Goal: Information Seeking & Learning: Understand process/instructions

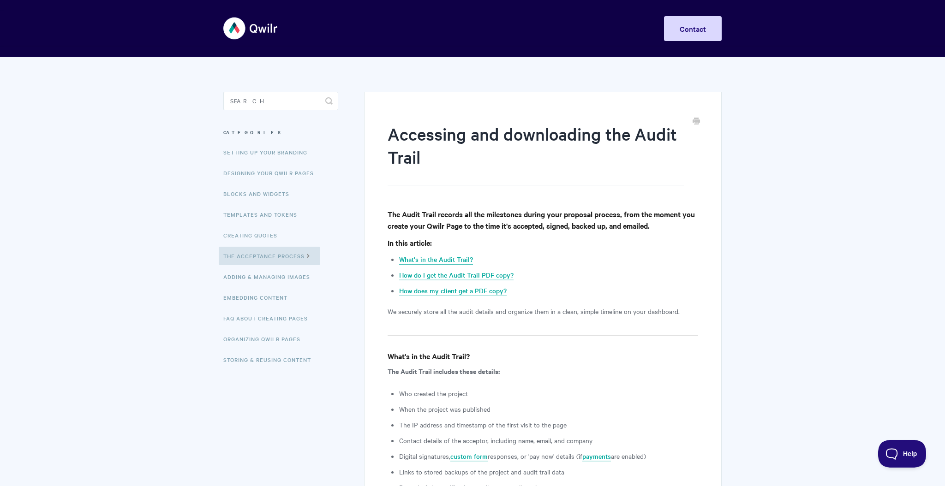
click at [453, 261] on link "What's in the Audit Trail?" at bounding box center [436, 260] width 74 height 10
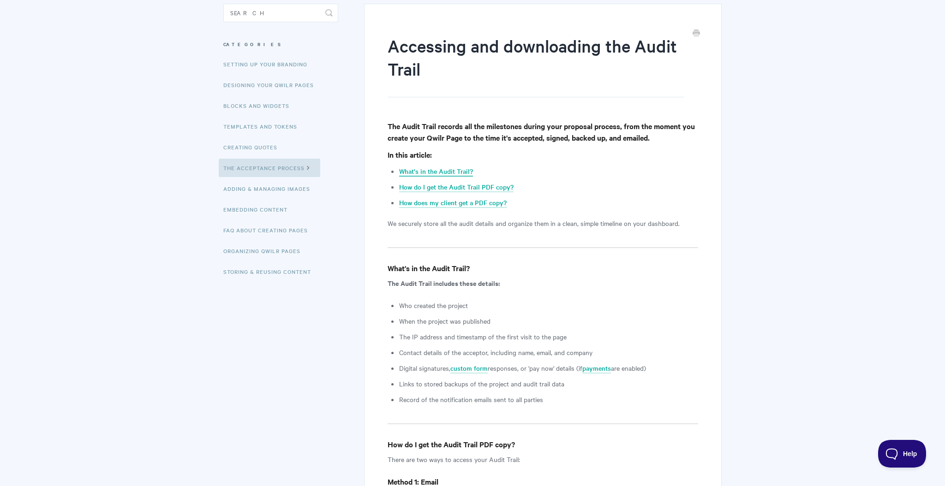
scroll to position [137, 0]
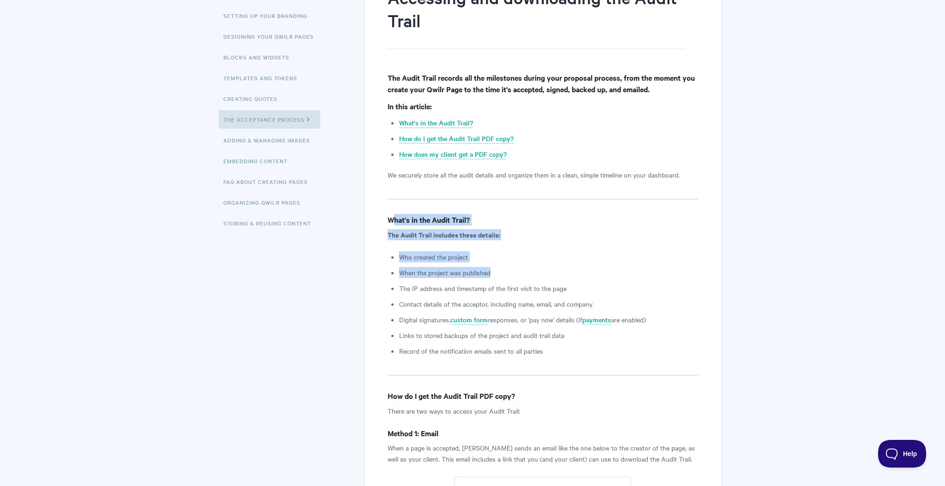
drag, startPoint x: 395, startPoint y: 221, endPoint x: 502, endPoint y: 271, distance: 118.1
click at [502, 271] on li "When the project was published" at bounding box center [548, 272] width 299 height 11
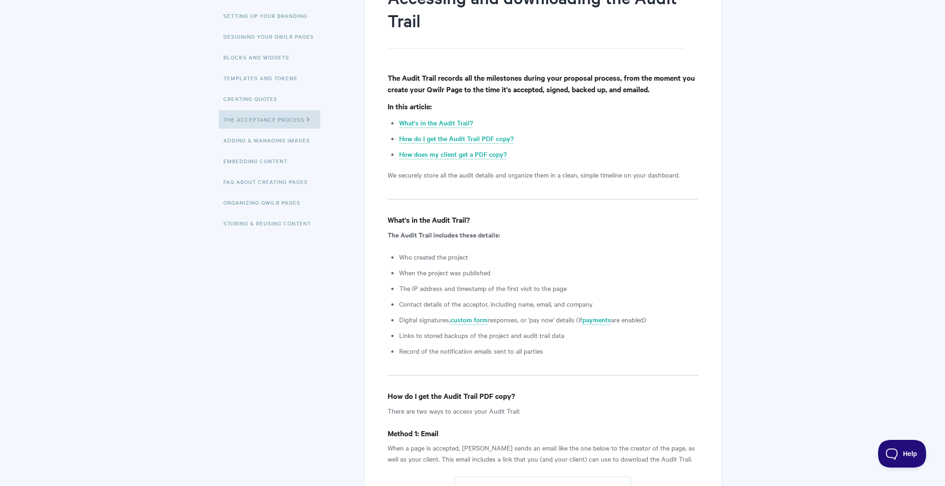
click at [502, 271] on li "When the project was published" at bounding box center [548, 272] width 299 height 11
click at [513, 288] on li "The IP address and timestamp of the first visit to the page" at bounding box center [548, 288] width 299 height 11
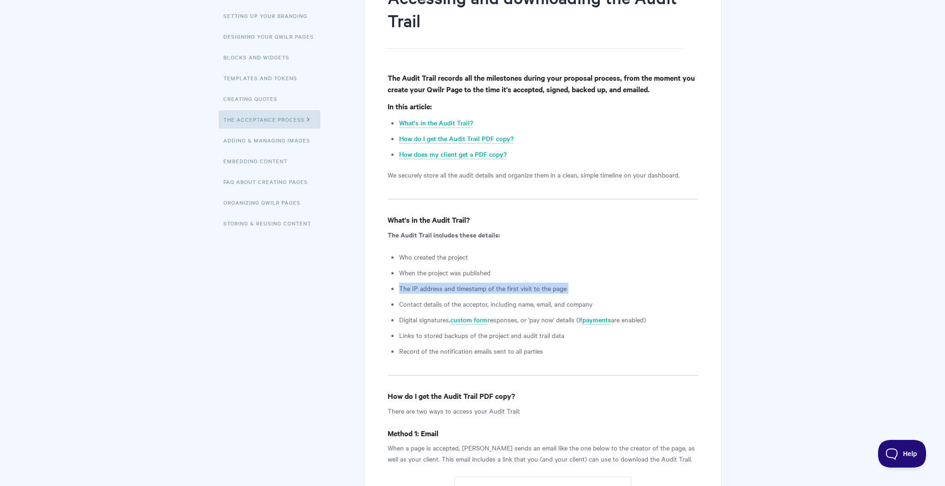
click at [513, 288] on li "The IP address and timestamp of the first visit to the page" at bounding box center [548, 288] width 299 height 11
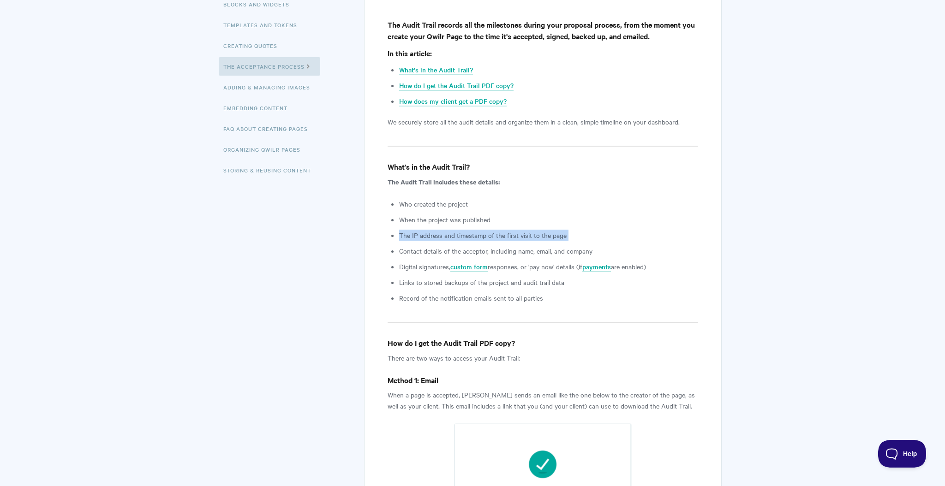
scroll to position [193, 0]
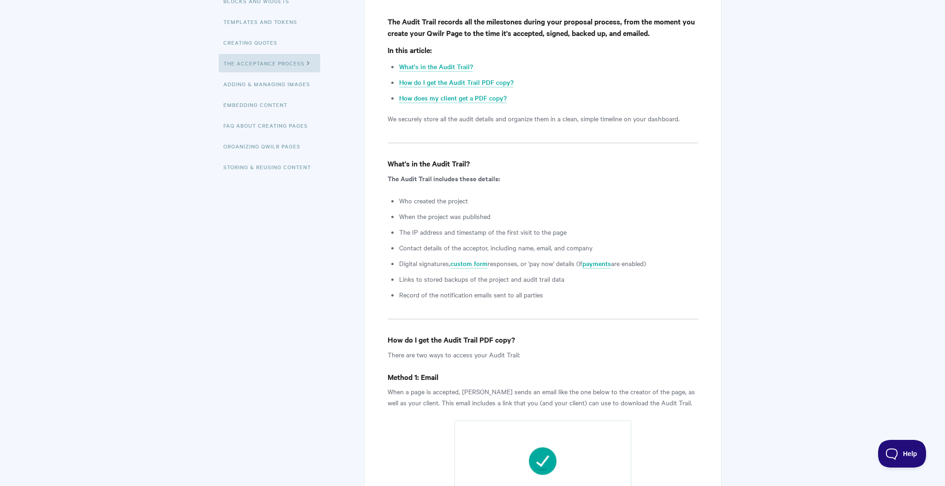
click at [546, 251] on li "Contact details of the acceptor, including name, email, and company" at bounding box center [548, 247] width 299 height 11
click at [520, 256] on ul "Who created the project When the project was published The IP address and times…" at bounding box center [548, 247] width 299 height 105
click at [517, 264] on li "Digital signatures, custom form responses, or 'pay now' details (if payments ar…" at bounding box center [548, 263] width 299 height 11
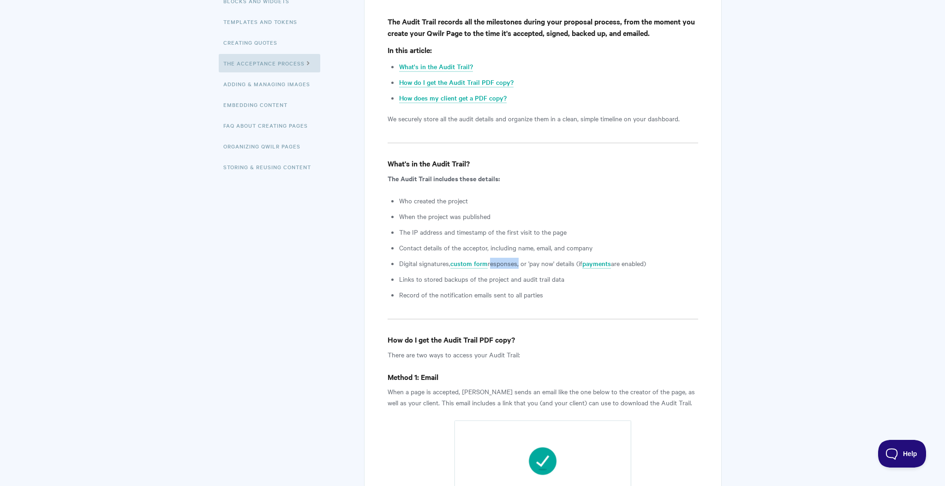
click at [517, 264] on li "Digital signatures, custom form responses, or 'pay now' details (if payments ar…" at bounding box center [548, 263] width 299 height 11
click at [448, 285] on ul "Who created the project When the project was published The IP address and times…" at bounding box center [548, 247] width 299 height 105
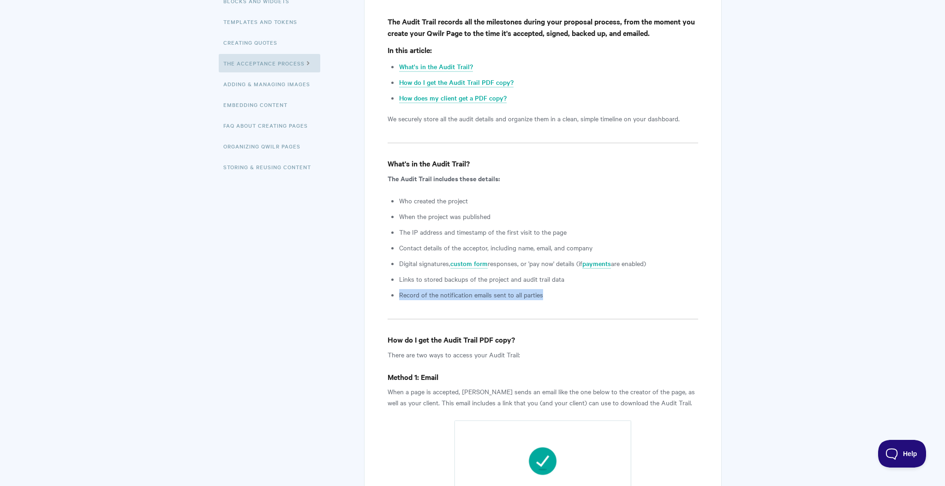
click at [448, 285] on ul "Who created the project When the project was published The IP address and times…" at bounding box center [548, 247] width 299 height 105
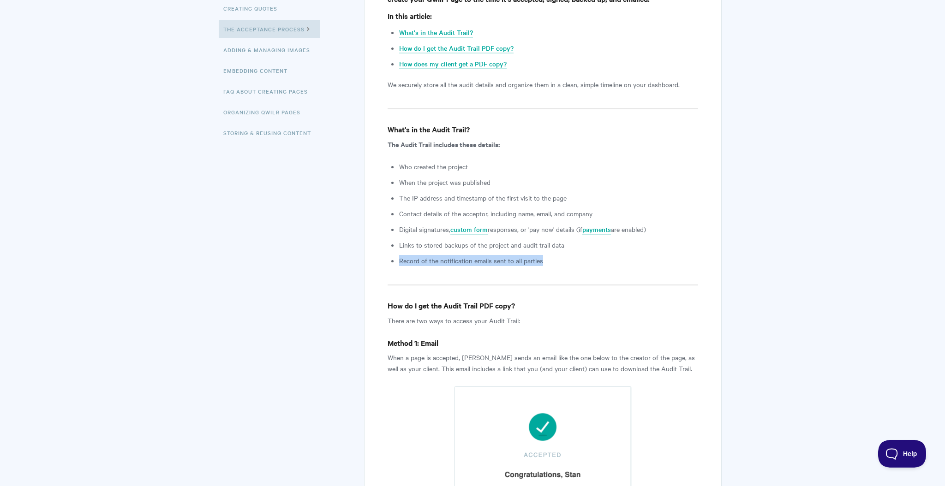
scroll to position [228, 0]
click at [500, 241] on li "Links to stored backups of the project and audit trail data" at bounding box center [548, 244] width 299 height 11
click at [532, 244] on li "Links to stored backups of the project and audit trail data" at bounding box center [548, 244] width 299 height 11
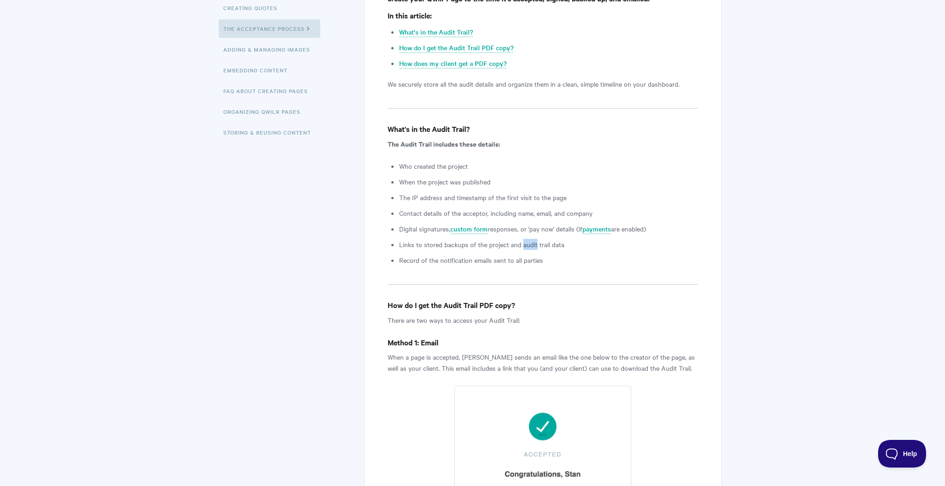
click at [532, 244] on li "Links to stored backups of the project and audit trail data" at bounding box center [548, 244] width 299 height 11
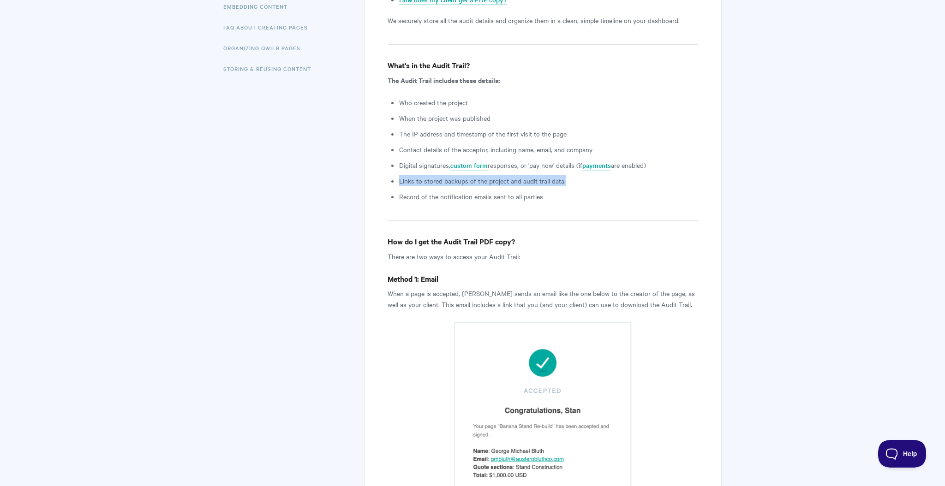
scroll to position [292, 0]
click at [458, 253] on p "There are two ways to access your Audit Trail:" at bounding box center [543, 256] width 311 height 11
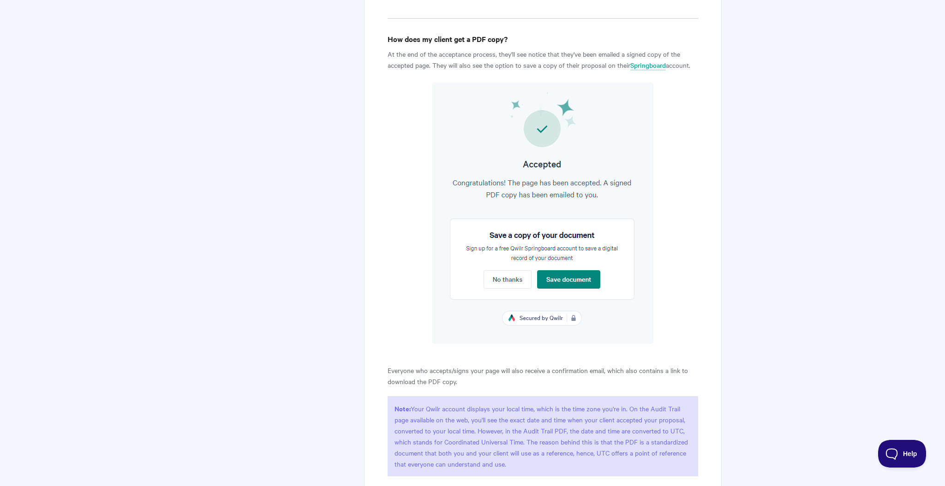
scroll to position [1195, 0]
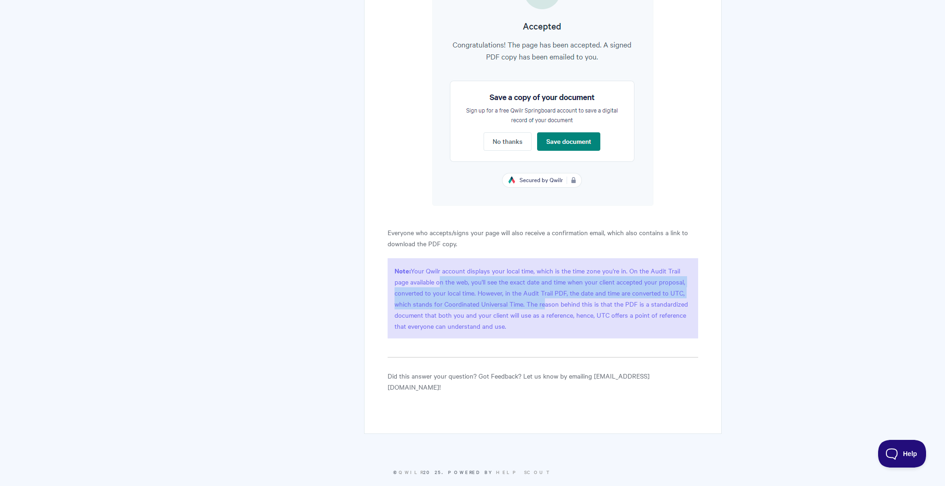
drag, startPoint x: 436, startPoint y: 278, endPoint x: 529, endPoint y: 303, distance: 97.0
click at [536, 303] on p "Note: Your Qwilr account displays your local time, which is the time zone you'r…" at bounding box center [543, 298] width 311 height 80
click at [500, 277] on p "Note: Your Qwilr account displays your local time, which is the time zone you'r…" at bounding box center [543, 298] width 311 height 80
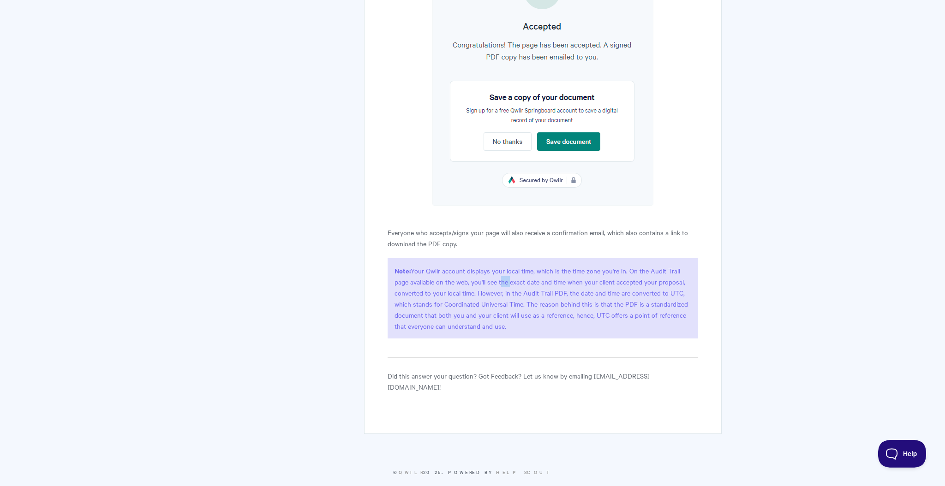
click at [500, 277] on p "Note: Your Qwilr account displays your local time, which is the time zone you'r…" at bounding box center [543, 298] width 311 height 80
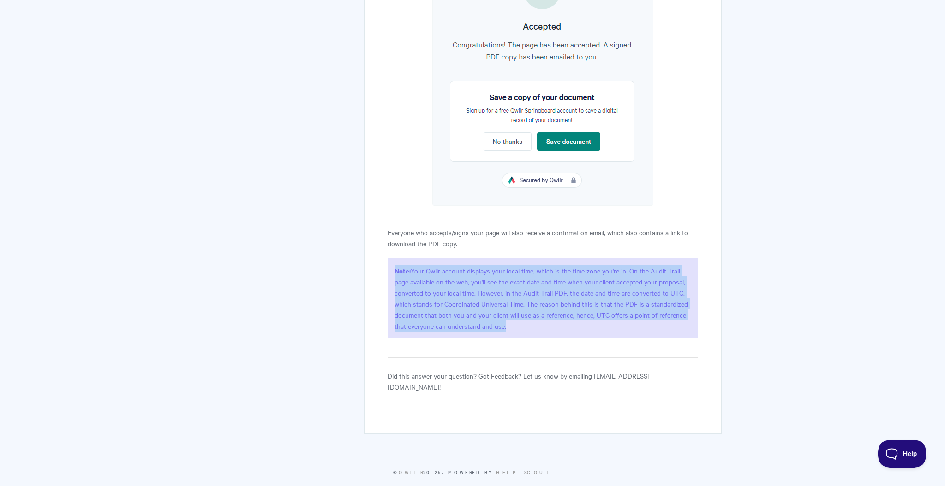
click at [500, 277] on p "Note: Your Qwilr account displays your local time, which is the time zone you'r…" at bounding box center [543, 298] width 311 height 80
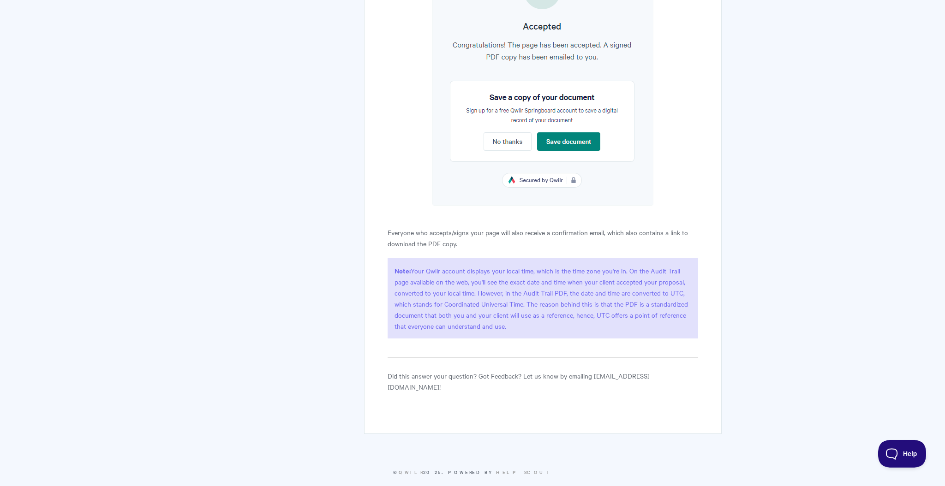
click at [457, 237] on p "Everyone who accepts/signs your page will also receive a confirmation email, wh…" at bounding box center [543, 238] width 311 height 22
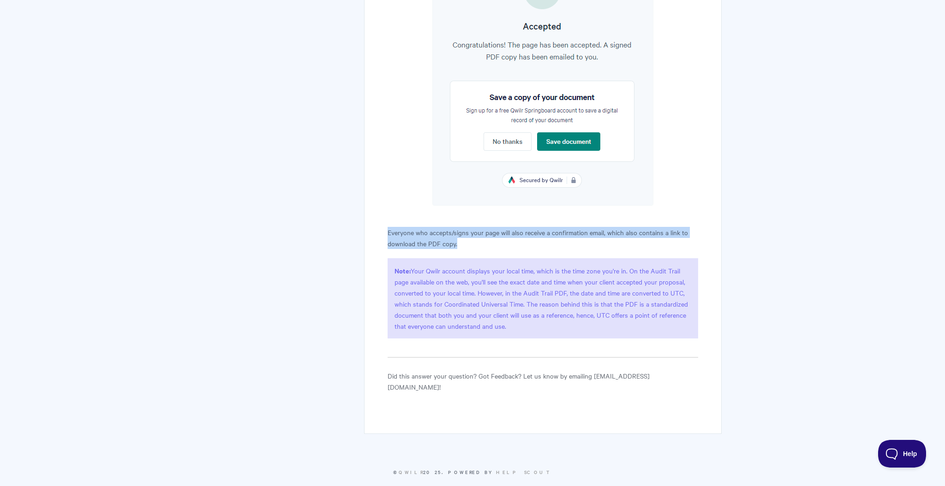
click at [457, 237] on p "Everyone who accepts/signs your page will also receive a confirmation email, wh…" at bounding box center [543, 238] width 311 height 22
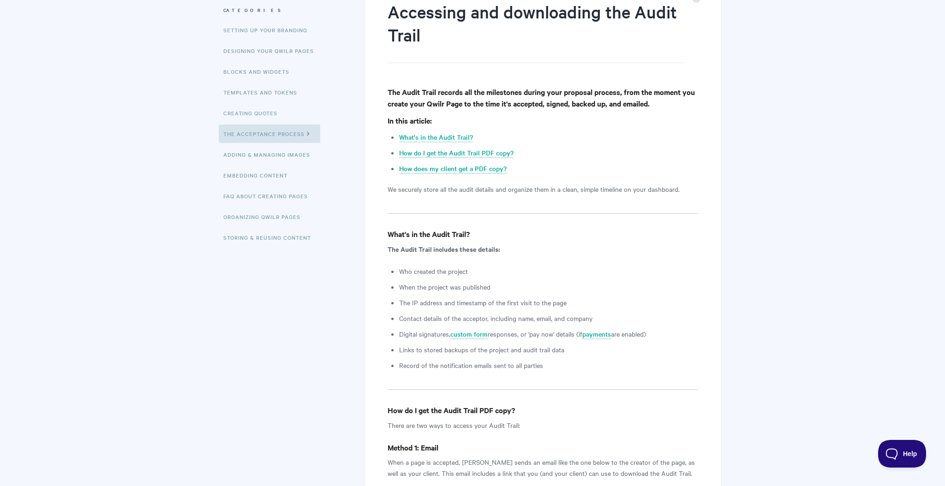
scroll to position [145, 0]
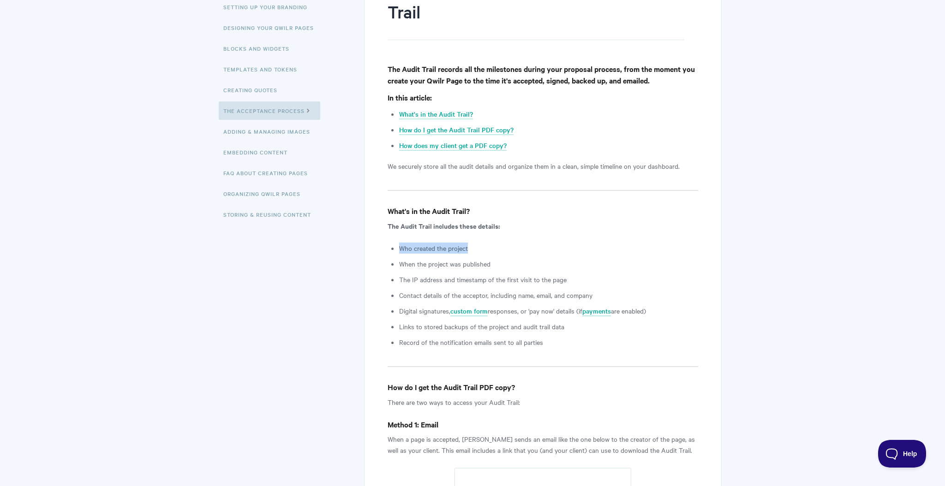
drag, startPoint x: 399, startPoint y: 247, endPoint x: 497, endPoint y: 248, distance: 97.9
click at [497, 248] on li "Who created the project" at bounding box center [548, 248] width 299 height 11
click at [426, 258] on li "When the project was published" at bounding box center [548, 263] width 299 height 11
click at [429, 252] on li "Who created the project" at bounding box center [548, 248] width 299 height 11
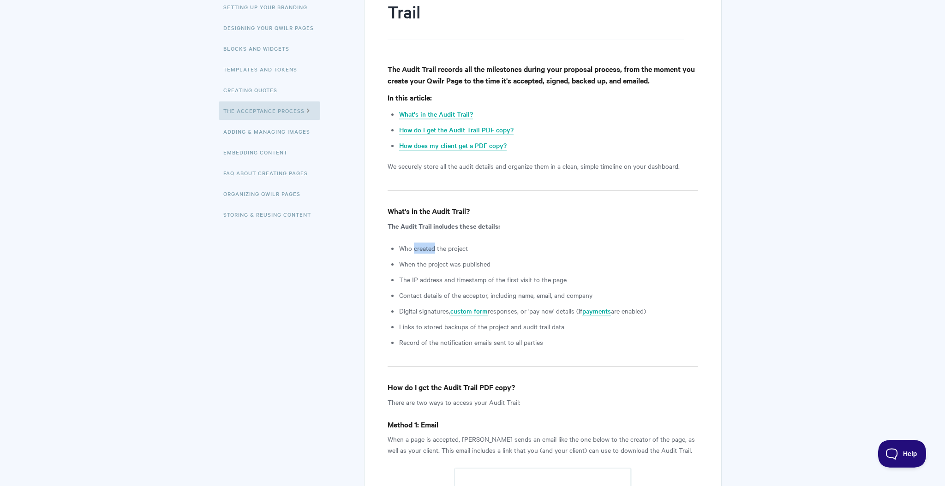
click at [429, 252] on li "Who created the project" at bounding box center [548, 248] width 299 height 11
click at [460, 249] on li "Who created the project" at bounding box center [548, 248] width 299 height 11
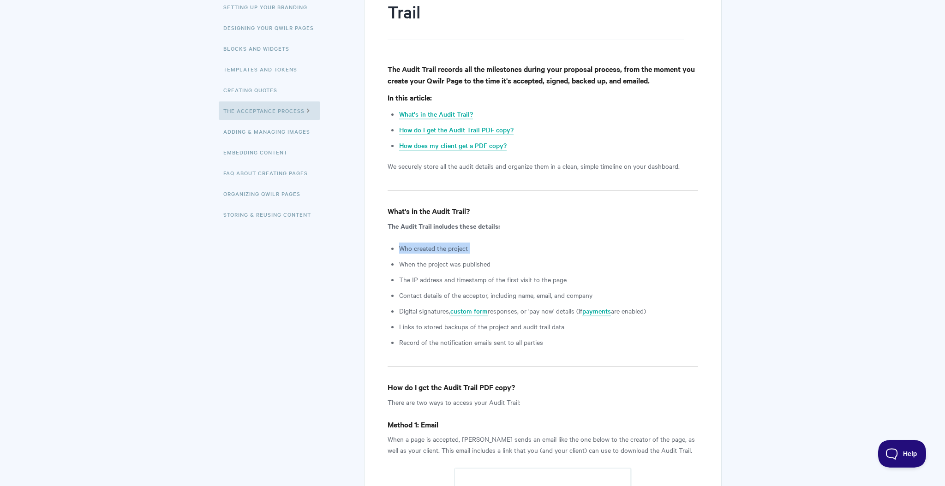
click at [460, 249] on li "Who created the project" at bounding box center [548, 248] width 299 height 11
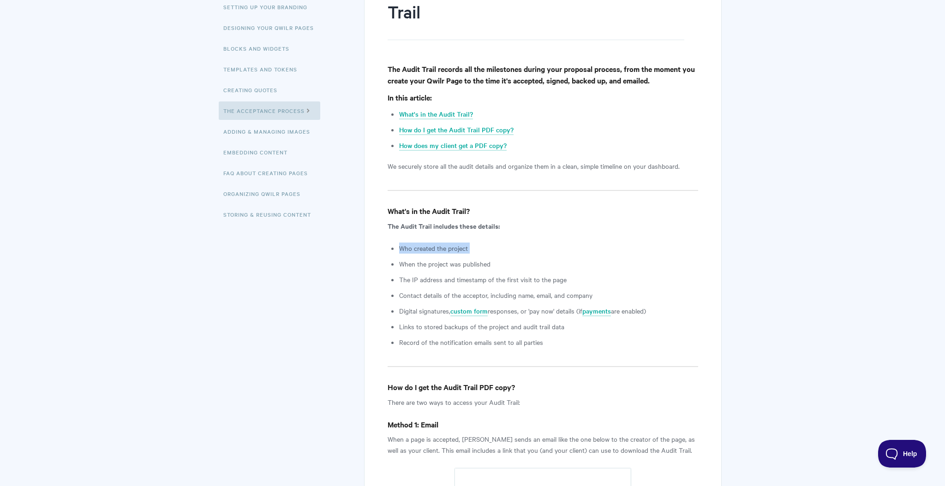
click at [460, 249] on li "Who created the project" at bounding box center [548, 248] width 299 height 11
drag, startPoint x: 460, startPoint y: 249, endPoint x: 438, endPoint y: 249, distance: 21.2
click at [438, 249] on li "Who created the project" at bounding box center [548, 248] width 299 height 11
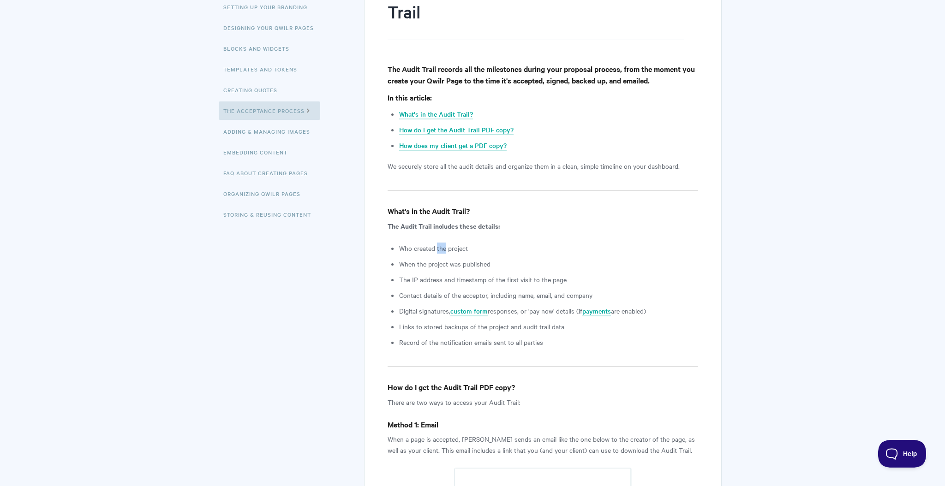
click at [438, 249] on li "Who created the project" at bounding box center [548, 248] width 299 height 11
click at [454, 250] on li "Who created the project" at bounding box center [548, 248] width 299 height 11
drag, startPoint x: 389, startPoint y: 261, endPoint x: 541, endPoint y: 264, distance: 152.8
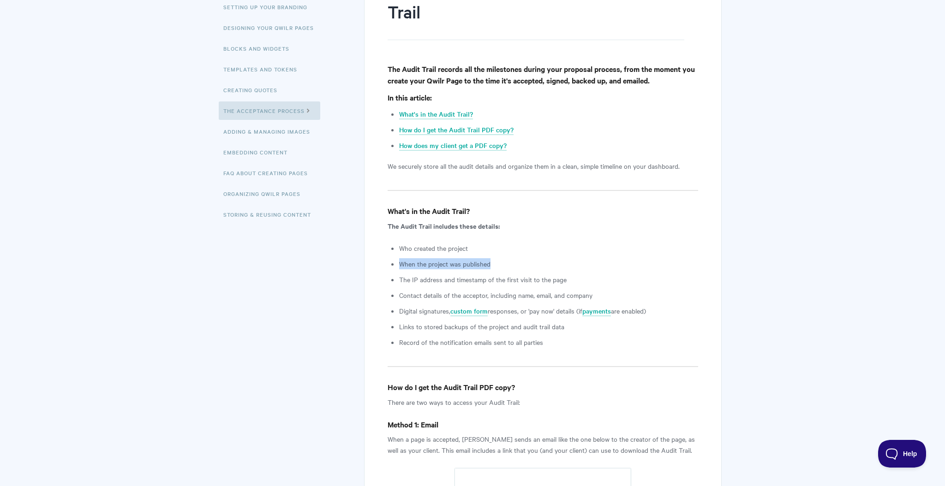
click at [455, 270] on ul "Who created the project When the project was published The IP address and times…" at bounding box center [548, 295] width 299 height 105
click at [467, 263] on li "When the project was published" at bounding box center [548, 263] width 299 height 11
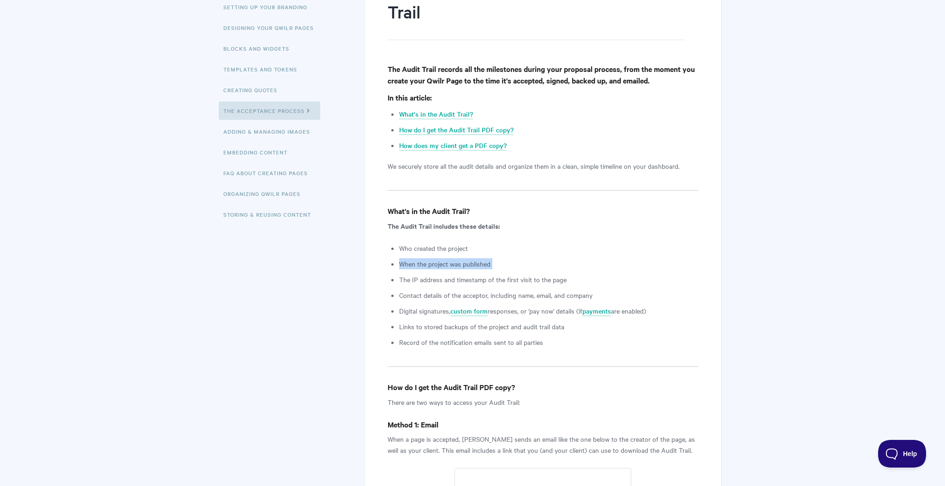
click at [467, 263] on li "When the project was published" at bounding box center [548, 263] width 299 height 11
click at [440, 286] on ul "Who created the project When the project was published The IP address and times…" at bounding box center [548, 295] width 299 height 105
click at [446, 278] on li "The IP address and timestamp of the first visit to the page" at bounding box center [548, 279] width 299 height 11
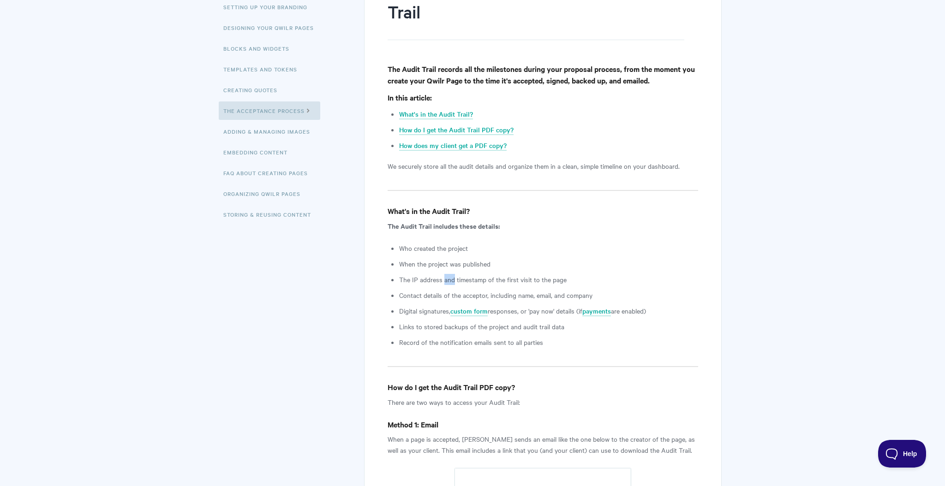
click at [446, 278] on li "The IP address and timestamp of the first visit to the page" at bounding box center [548, 279] width 299 height 11
click at [442, 299] on li "Contact details of the acceptor, including name, email, and company" at bounding box center [548, 295] width 299 height 11
click at [442, 318] on ul "Who created the project When the project was published The IP address and times…" at bounding box center [548, 295] width 299 height 105
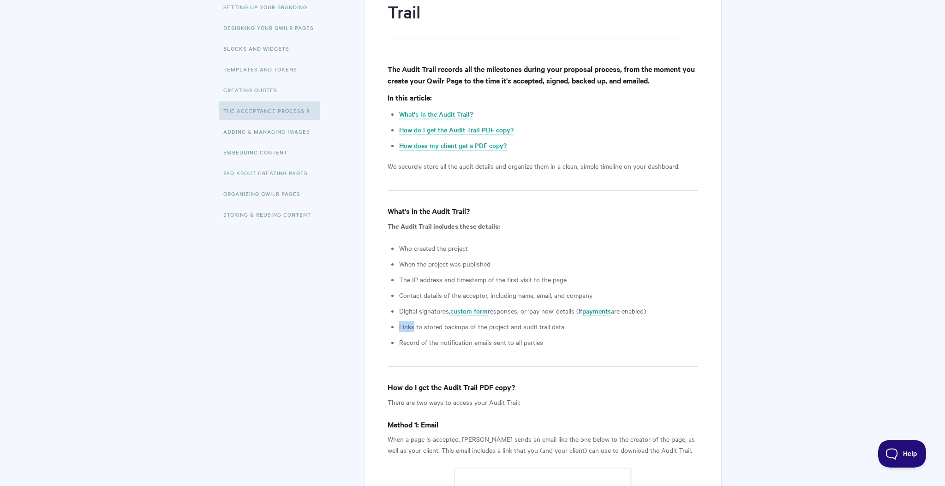
click at [442, 318] on ul "Who created the project When the project was published The IP address and times…" at bounding box center [548, 295] width 299 height 105
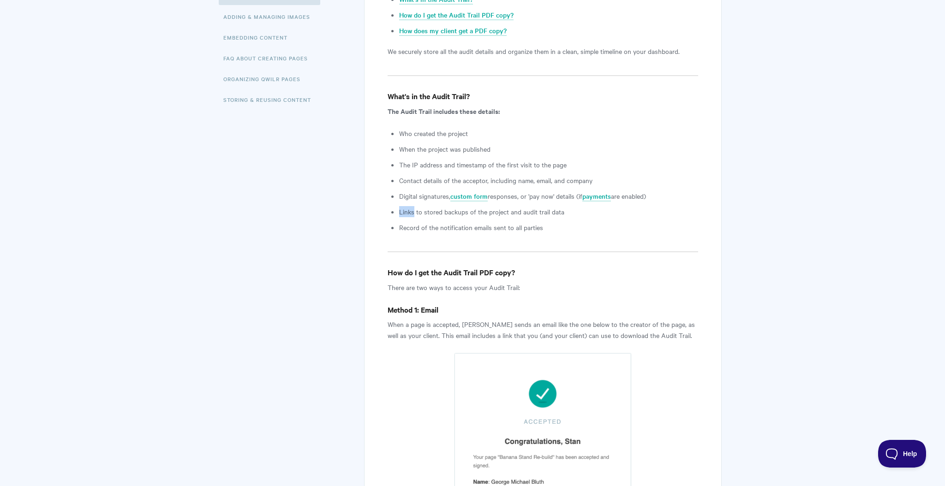
scroll to position [262, 0]
click at [422, 212] on li "Links to stored backups of the project and audit trail data" at bounding box center [548, 210] width 299 height 11
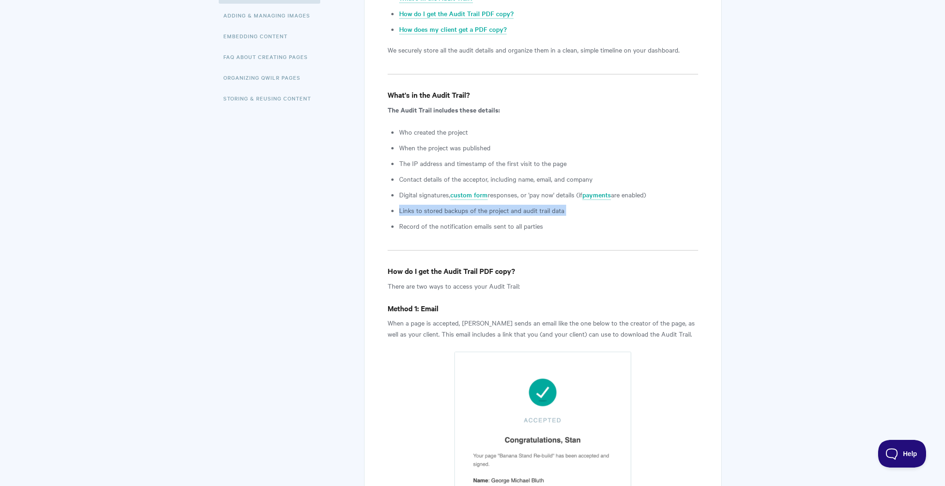
click at [461, 210] on li "Links to stored backups of the project and audit trail data" at bounding box center [548, 210] width 299 height 11
click at [492, 210] on li "Links to stored backups of the project and audit trail data" at bounding box center [548, 210] width 299 height 11
click at [496, 213] on li "Links to stored backups of the project and audit trail data" at bounding box center [548, 210] width 299 height 11
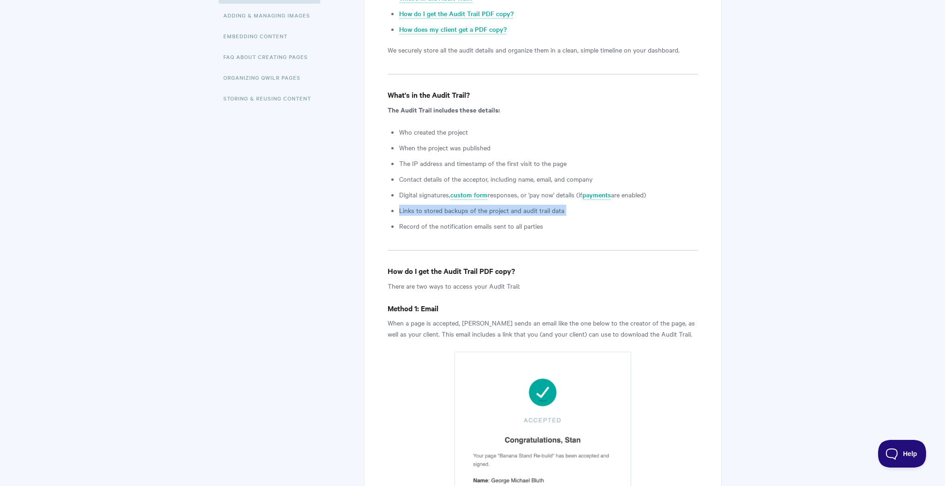
click at [496, 213] on li "Links to stored backups of the project and audit trail data" at bounding box center [548, 210] width 299 height 11
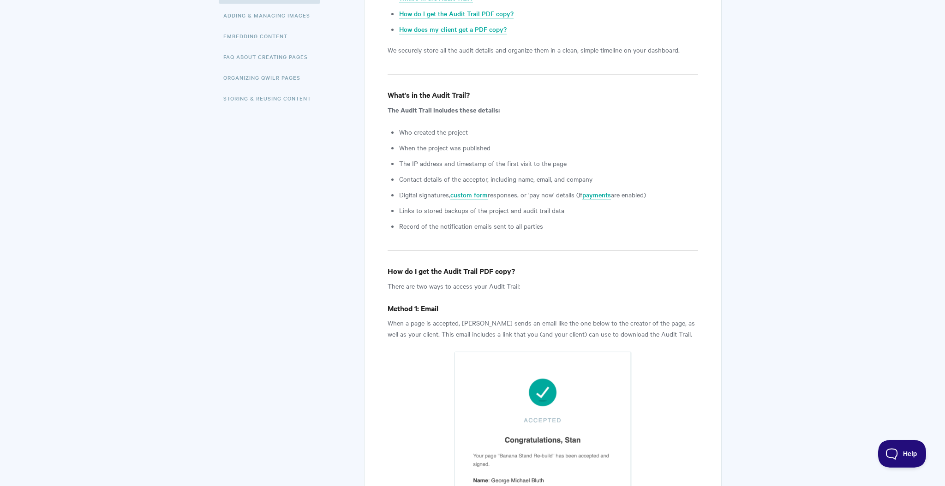
click at [499, 229] on li "Record of the notification emails sent to all parties" at bounding box center [548, 226] width 299 height 11
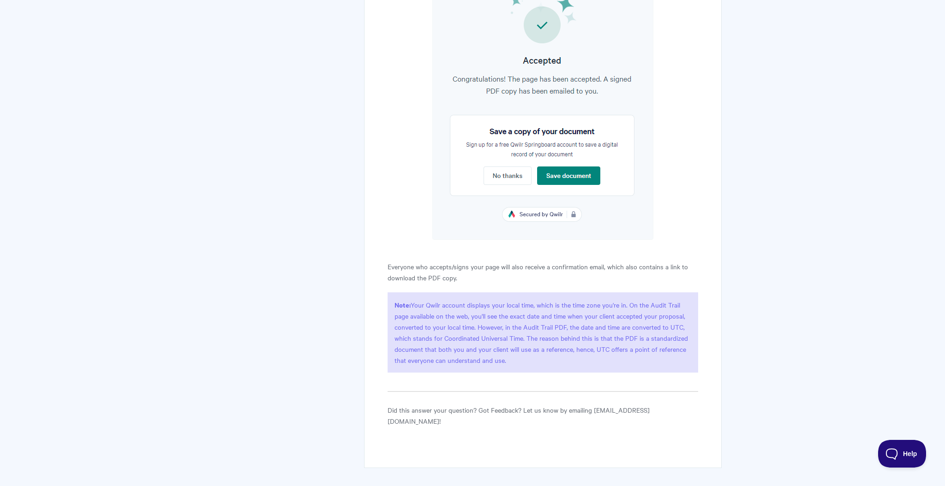
scroll to position [1195, 0]
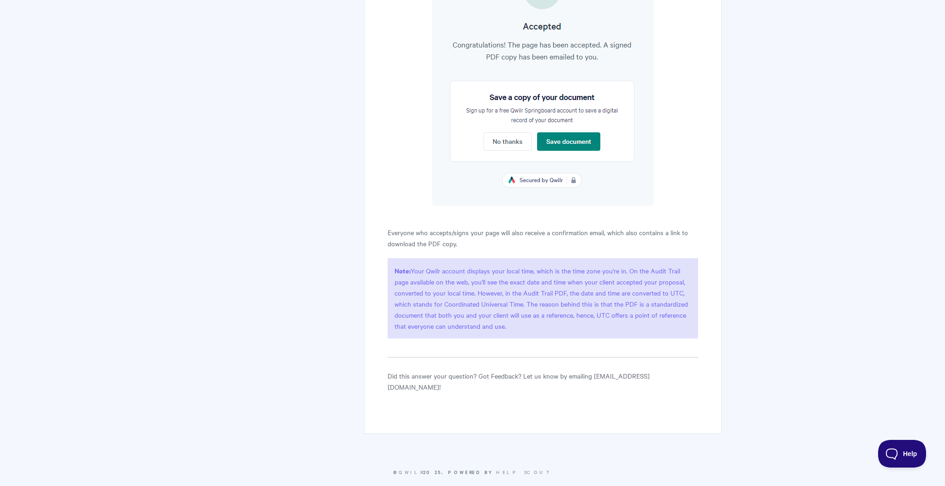
click at [422, 231] on p "Everyone who accepts/signs your page will also receive a confirmation email, wh…" at bounding box center [543, 238] width 311 height 22
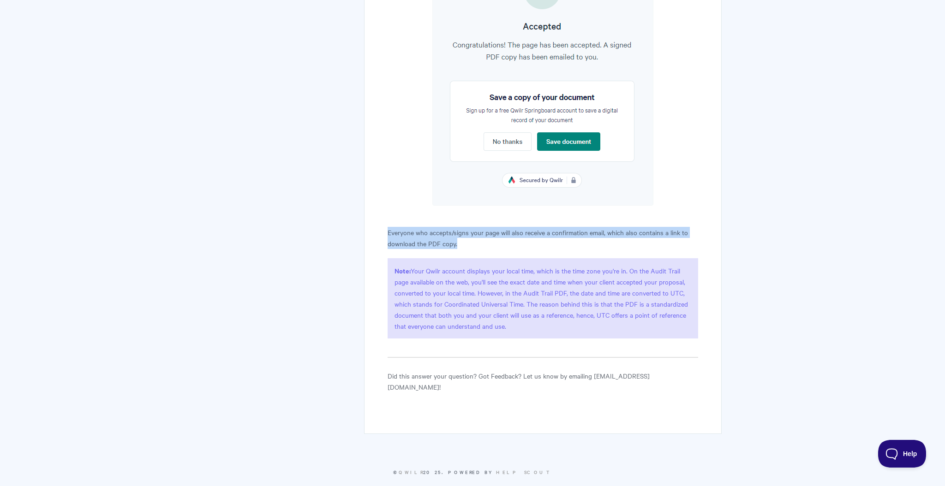
click at [422, 231] on p "Everyone who accepts/signs your page will also receive a confirmation email, wh…" at bounding box center [543, 238] width 311 height 22
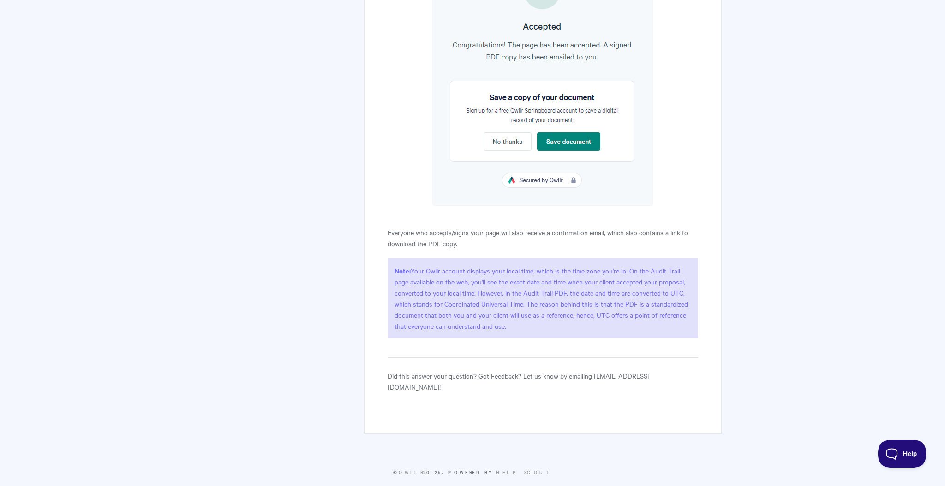
click at [494, 231] on p "Everyone who accepts/signs your page will also receive a confirmation email, wh…" at bounding box center [543, 238] width 311 height 22
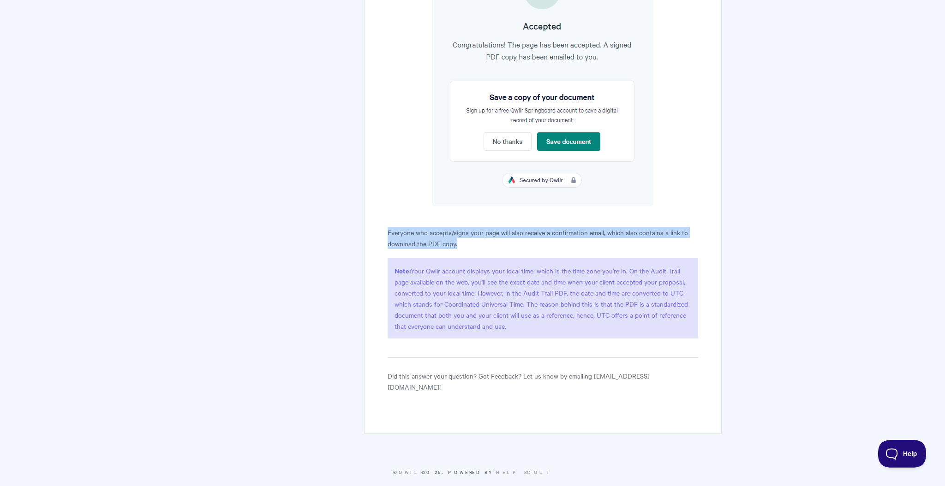
click at [494, 231] on p "Everyone who accepts/signs your page will also receive a confirmation email, wh…" at bounding box center [543, 238] width 311 height 22
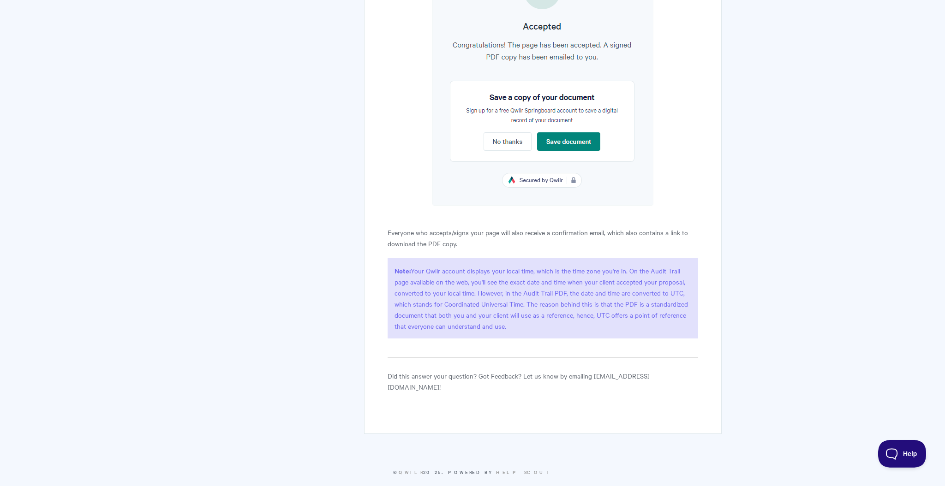
click at [493, 231] on p "Everyone who accepts/signs your page will also receive a confirmation email, wh…" at bounding box center [543, 238] width 311 height 22
click at [407, 246] on p "Everyone who accepts/signs your page will also receive a confirmation email, wh…" at bounding box center [543, 238] width 311 height 22
click at [410, 242] on p "Everyone who accepts/signs your page will also receive a confirmation email, wh…" at bounding box center [543, 238] width 311 height 22
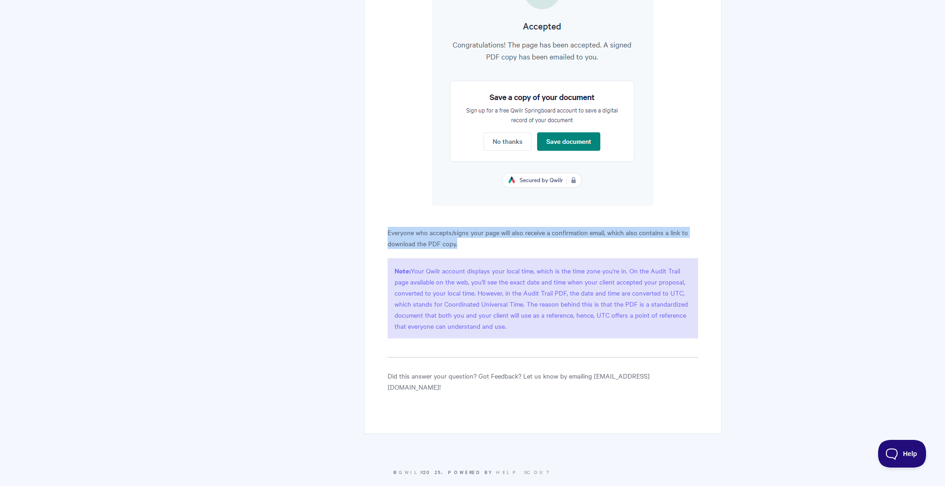
click at [410, 242] on p "Everyone who accepts/signs your page will also receive a confirmation email, wh…" at bounding box center [543, 238] width 311 height 22
